Goal: Information Seeking & Learning: Learn about a topic

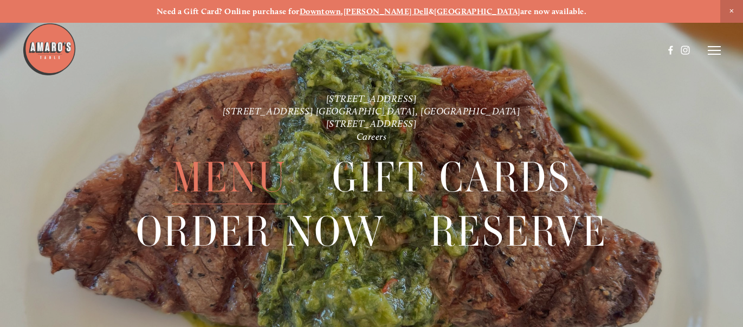
click at [216, 174] on span "Menu" at bounding box center [229, 177] width 115 height 54
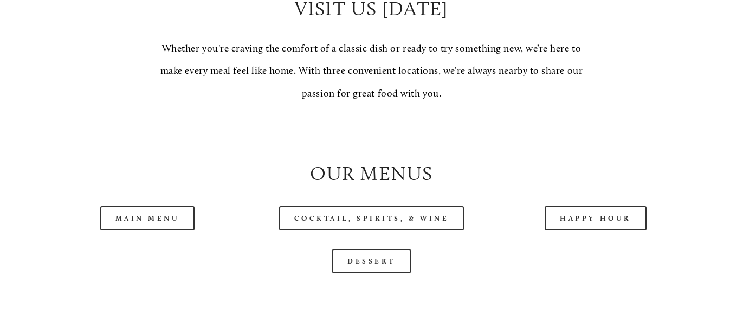
scroll to position [943, 0]
click at [158, 218] on link "Main Menu" at bounding box center [147, 217] width 95 height 24
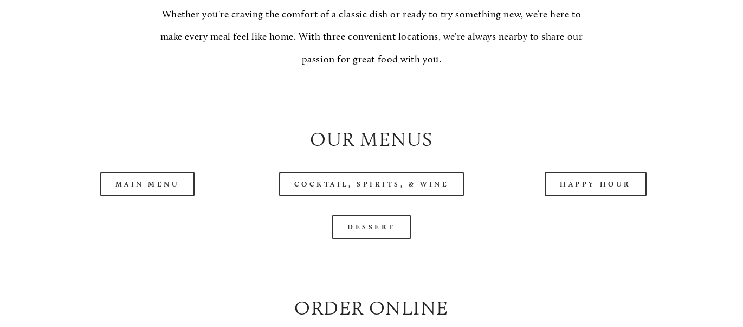
scroll to position [977, 0]
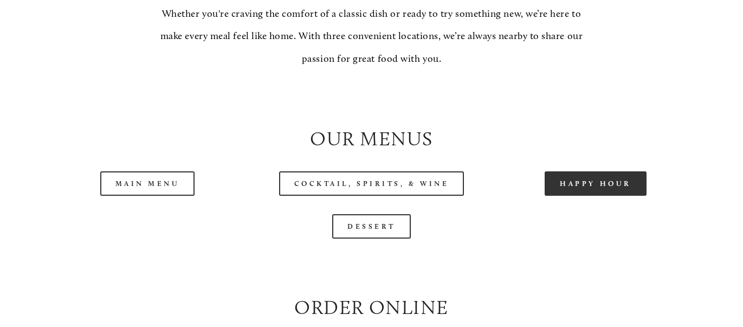
click at [587, 181] on link "Happy Hour" at bounding box center [595, 183] width 102 height 24
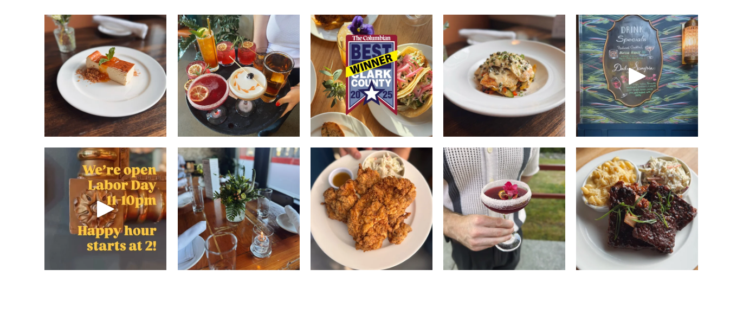
scroll to position [1539, 0]
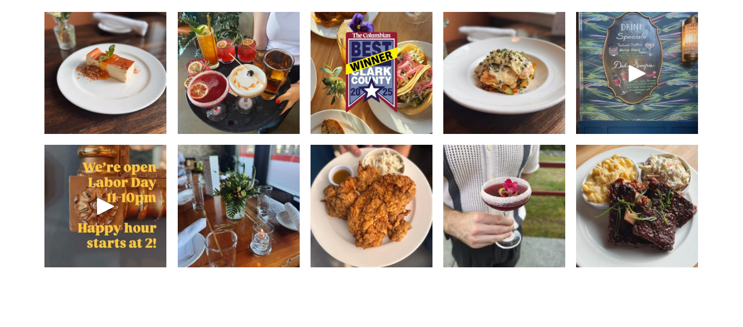
click at [378, 192] on img at bounding box center [371, 206] width 122 height 162
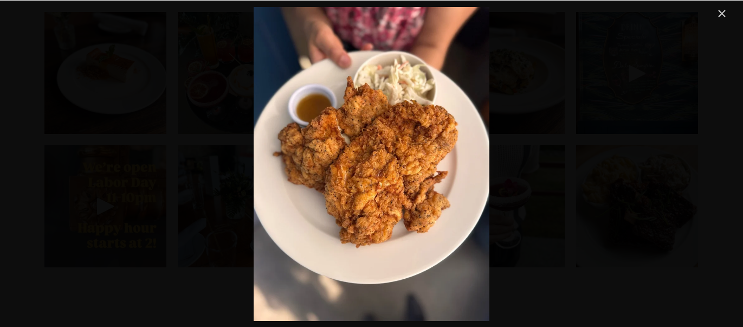
click at [719, 15] on link "Close" at bounding box center [721, 13] width 13 height 13
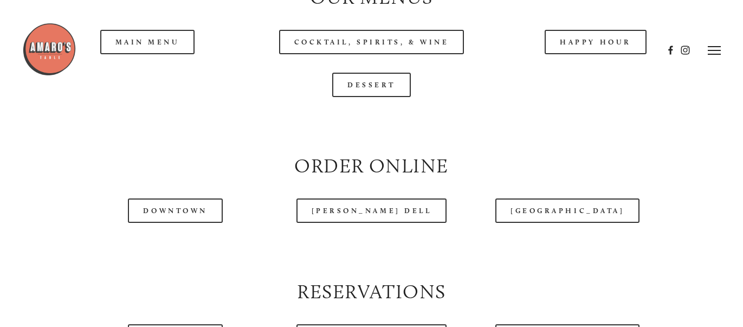
scroll to position [1117, 0]
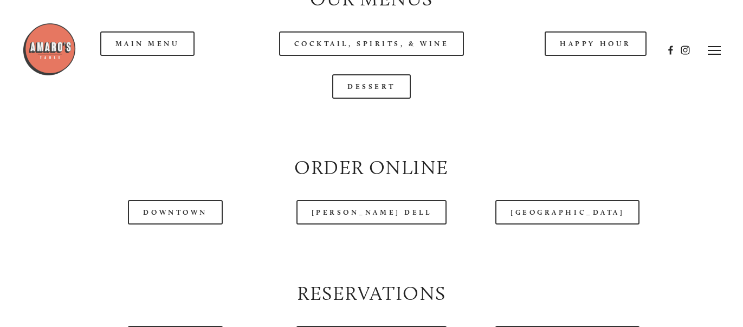
click at [154, 41] on div at bounding box center [342, 50] width 641 height 56
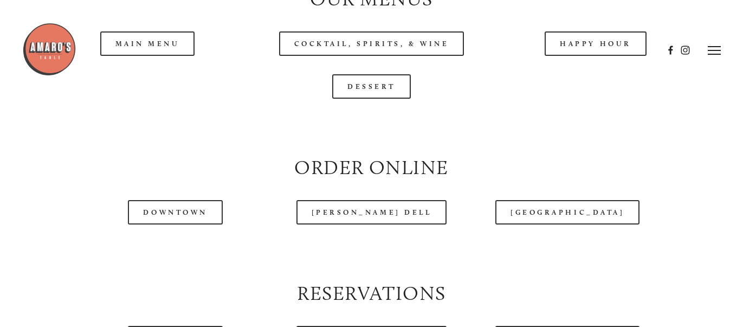
click at [154, 42] on div at bounding box center [342, 50] width 641 height 56
click at [144, 47] on div at bounding box center [342, 50] width 641 height 56
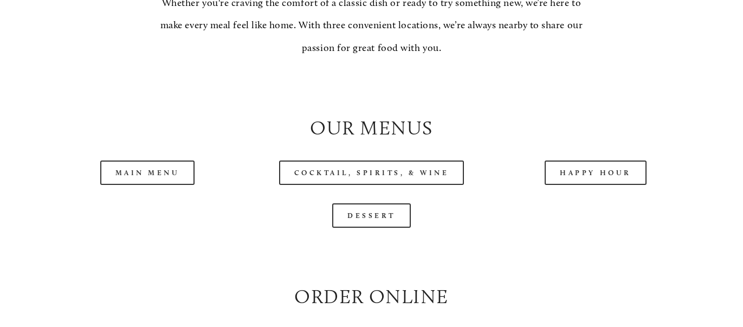
scroll to position [991, 0]
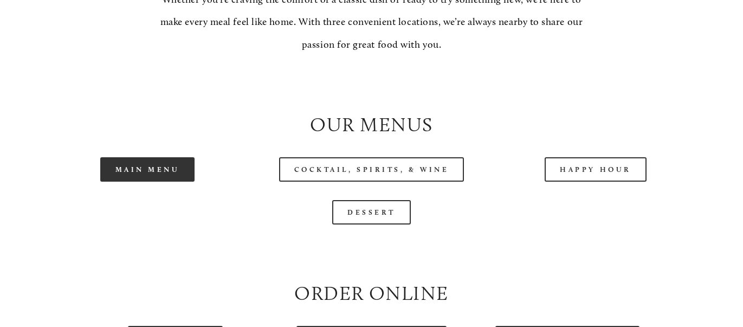
click at [163, 173] on link "Main Menu" at bounding box center [147, 169] width 95 height 24
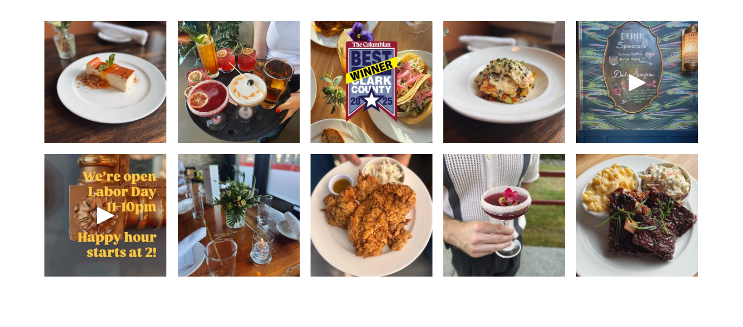
scroll to position [1533, 0]
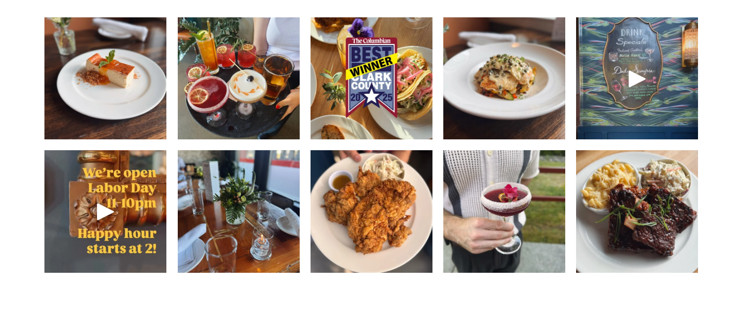
click at [376, 185] on img at bounding box center [371, 211] width 122 height 162
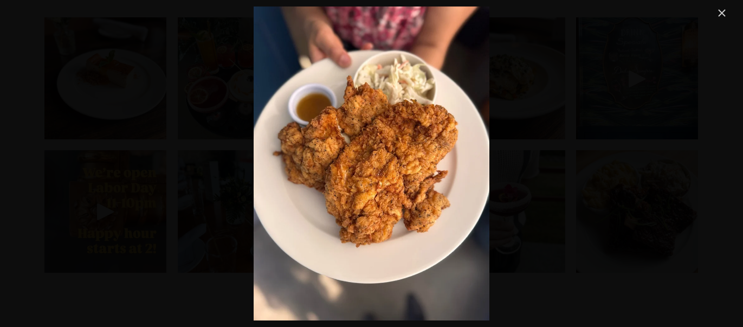
click at [718, 16] on link "Close" at bounding box center [721, 12] width 13 height 13
